Goal: Find specific page/section: Find specific page/section

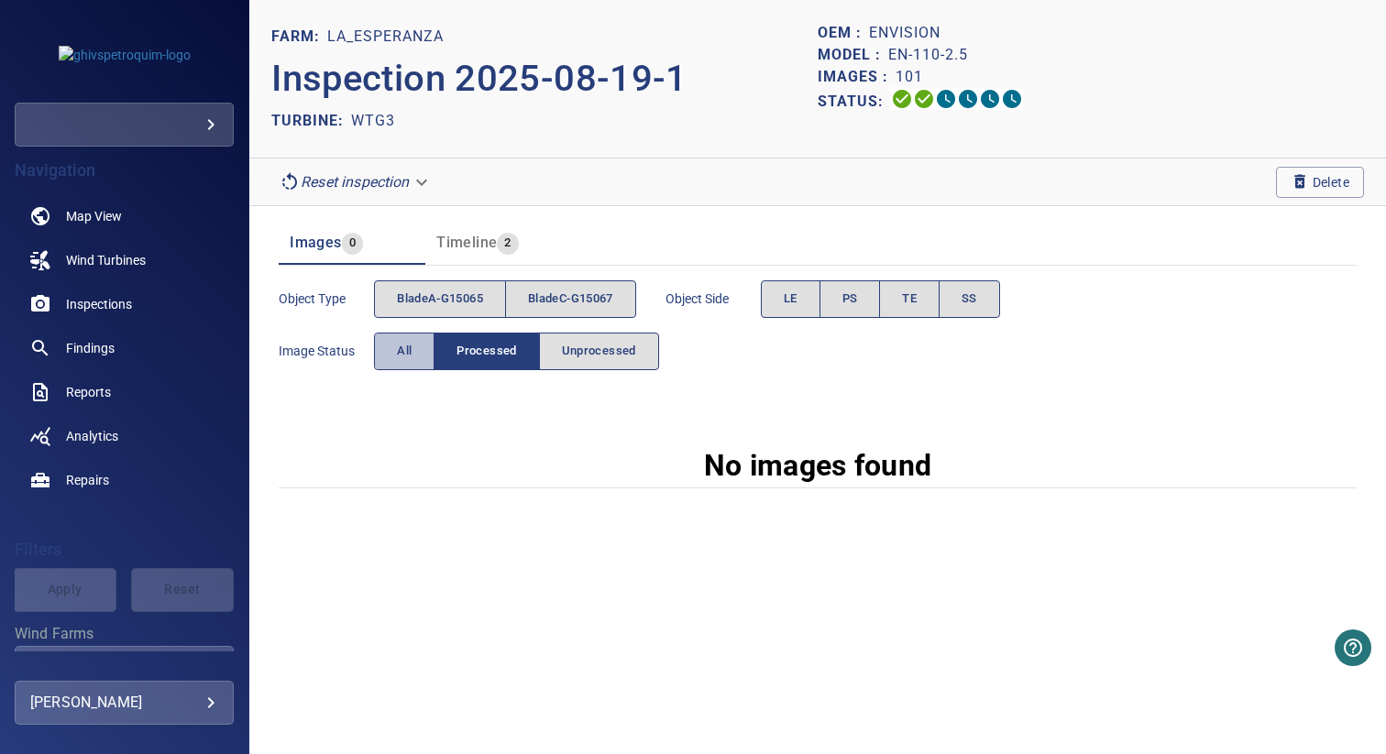
click at [410, 345] on span "All" at bounding box center [404, 351] width 15 height 21
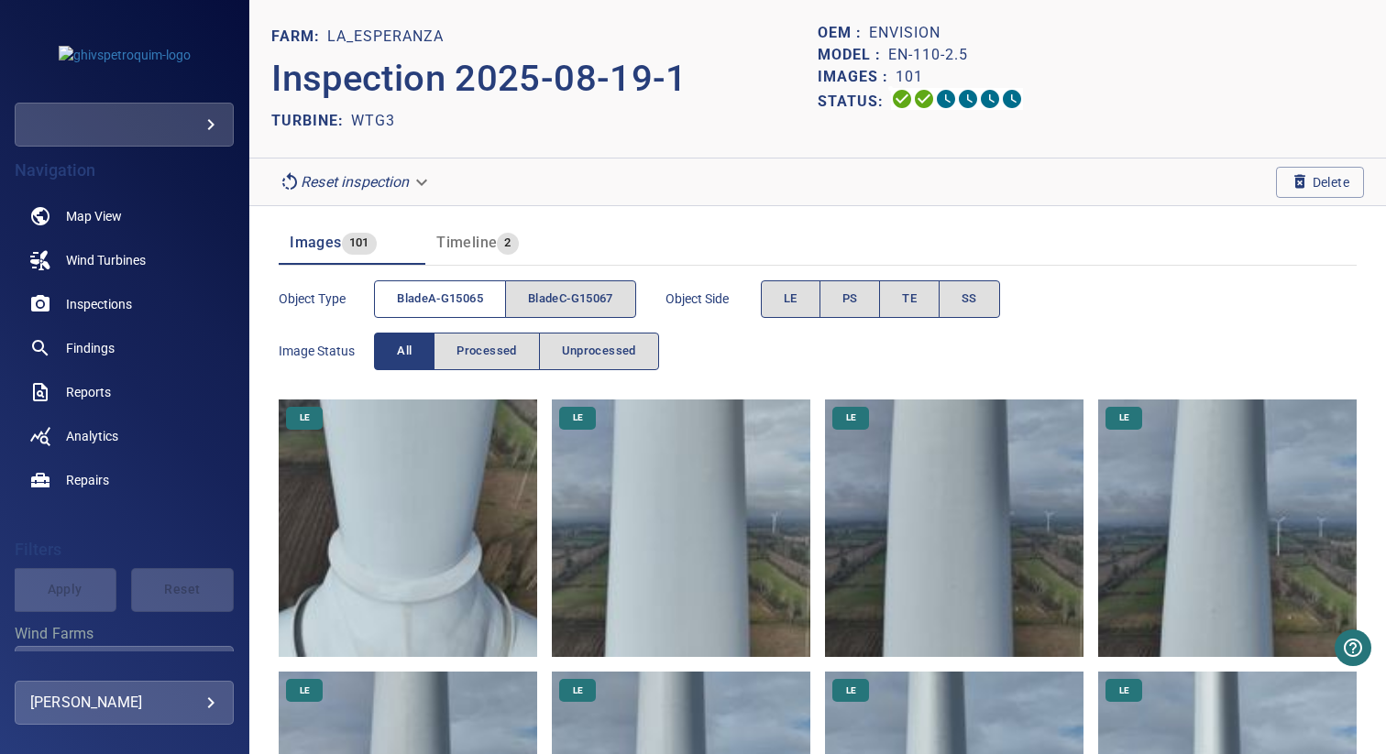
click at [434, 289] on span "bladeA-G15065" at bounding box center [440, 299] width 86 height 21
click at [587, 286] on button "bladeC-G15067" at bounding box center [570, 299] width 131 height 38
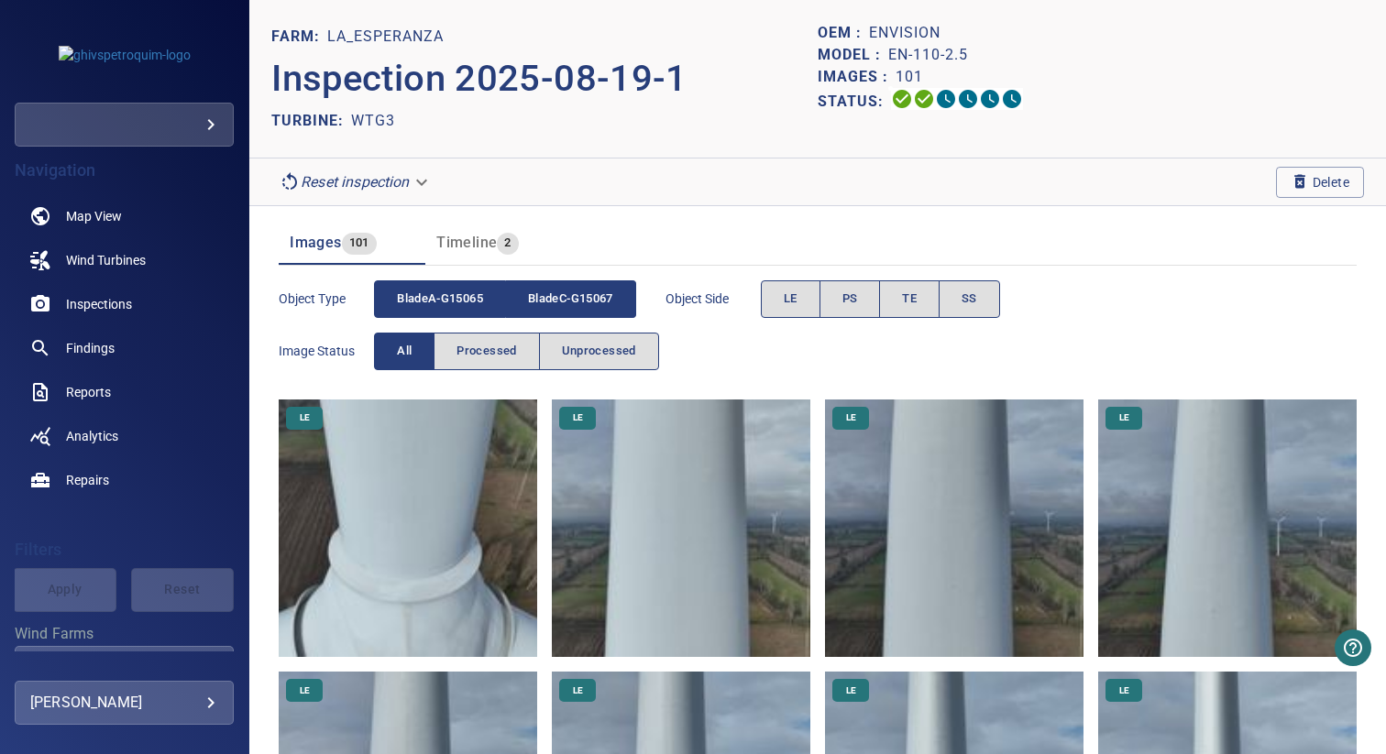
click at [476, 296] on span "bladeA-G15065" at bounding box center [440, 299] width 86 height 21
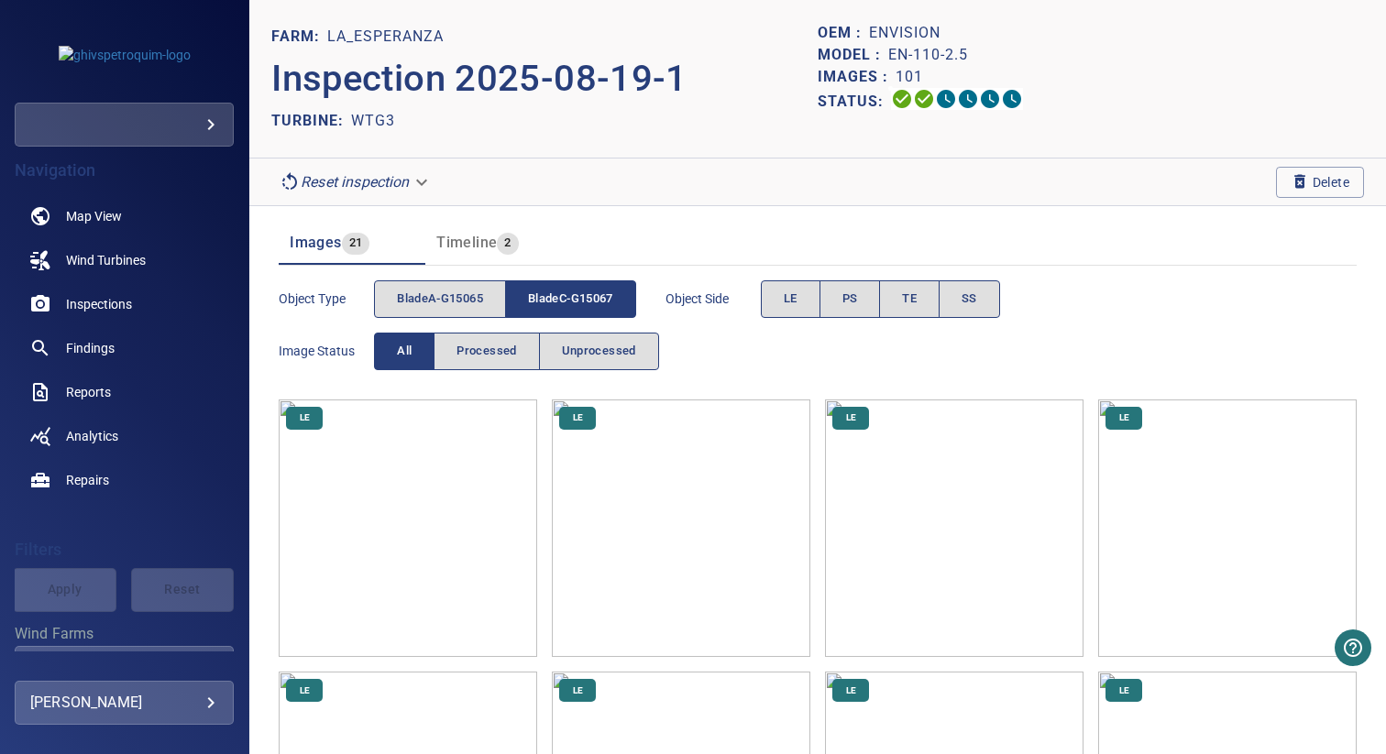
click at [604, 297] on span "bladeC-G15067" at bounding box center [570, 299] width 85 height 21
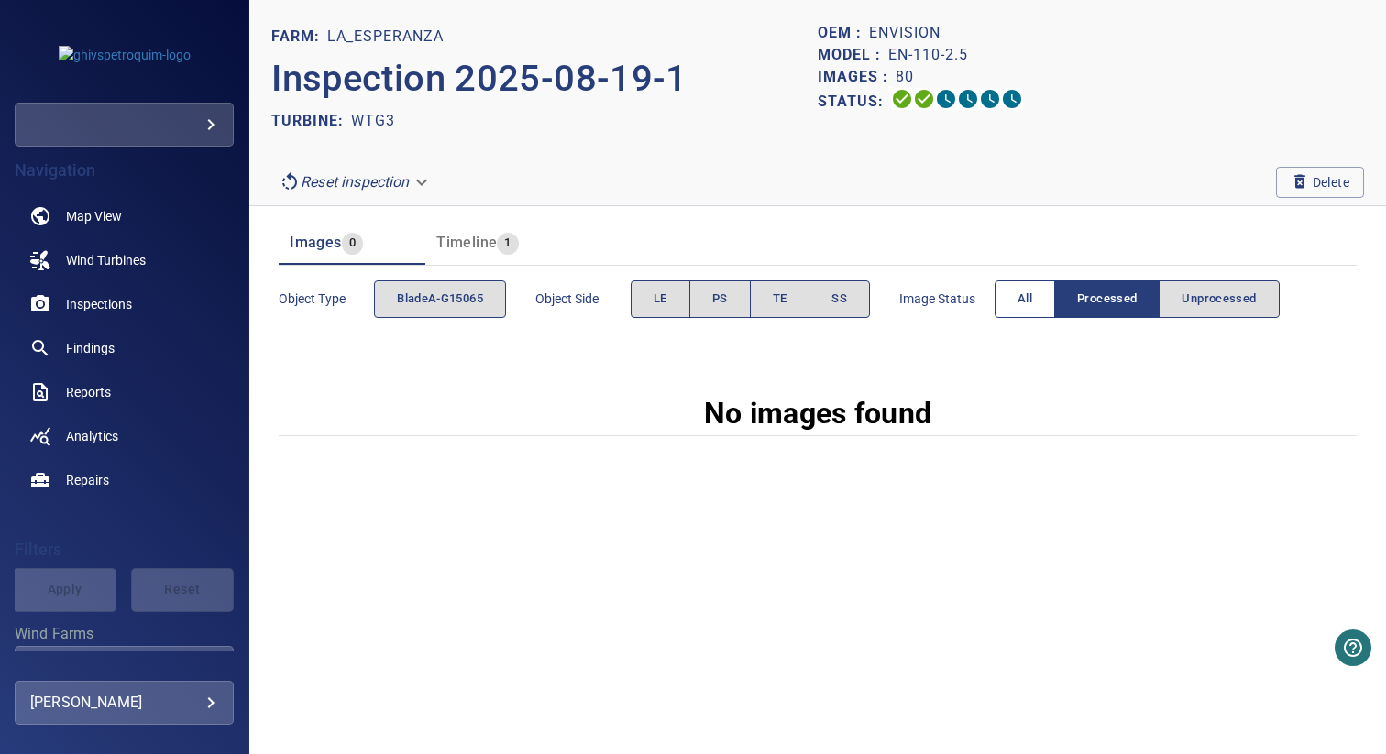
click at [1025, 300] on span "All" at bounding box center [1024, 299] width 15 height 21
